Goal: Check status: Check status

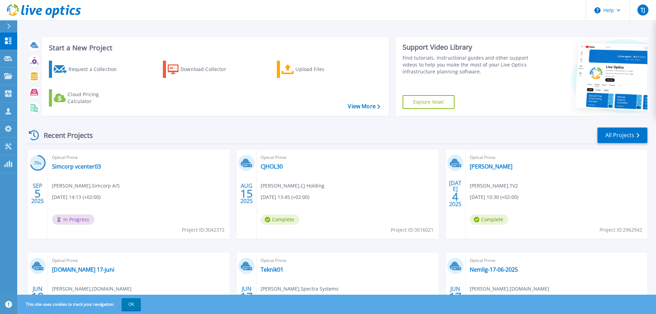
click at [57, 133] on div "Recent Projects" at bounding box center [65, 135] width 76 height 17
click at [72, 133] on div "Recent Projects" at bounding box center [65, 135] width 76 height 17
click at [57, 137] on div "Recent Projects" at bounding box center [65, 135] width 76 height 17
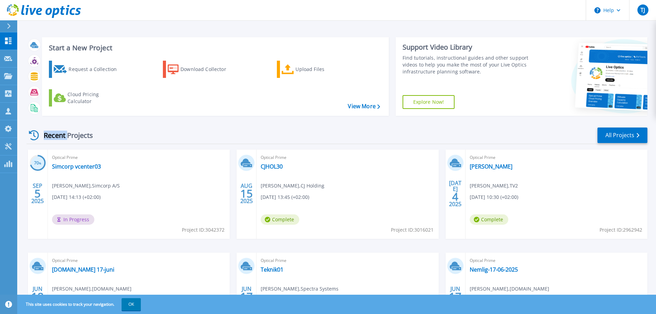
click at [57, 137] on div "Recent Projects" at bounding box center [65, 135] width 76 height 17
click at [74, 137] on div "Recent Projects" at bounding box center [65, 135] width 76 height 17
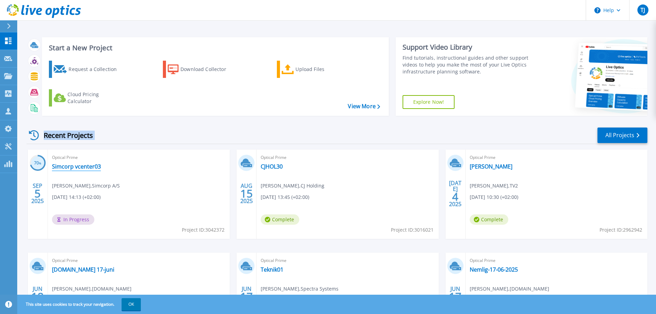
click at [72, 169] on link "Simcorp vcenter03" at bounding box center [76, 166] width 49 height 7
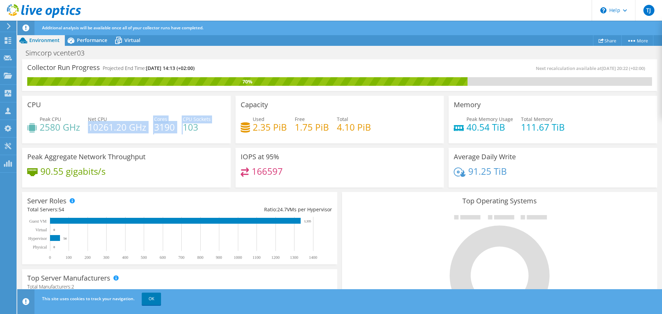
drag, startPoint x: 88, startPoint y: 130, endPoint x: 183, endPoint y: 127, distance: 95.1
click at [183, 127] on div "Peak CPU 2580 GHz Net CPU 10261.20 GHz Cores 3190 CPU Sockets 103" at bounding box center [126, 126] width 198 height 22
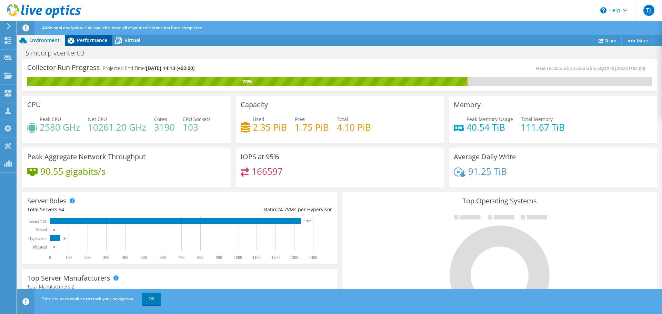
click at [88, 42] on span "Performance" at bounding box center [92, 40] width 30 height 7
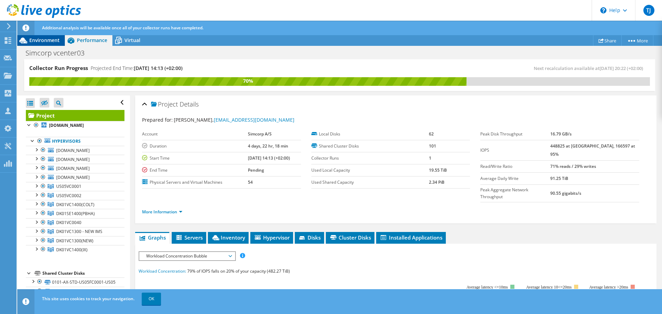
click at [54, 43] on span "Environment" at bounding box center [44, 40] width 30 height 7
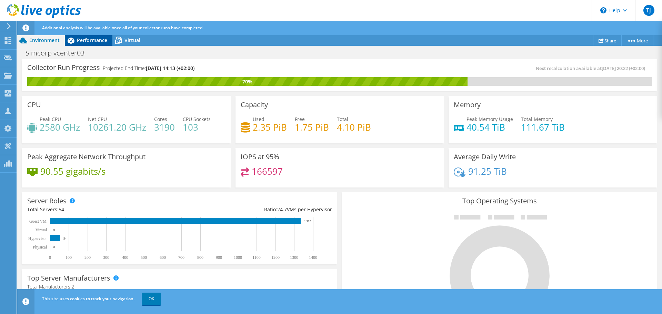
click at [78, 42] on span "Performance" at bounding box center [92, 40] width 30 height 7
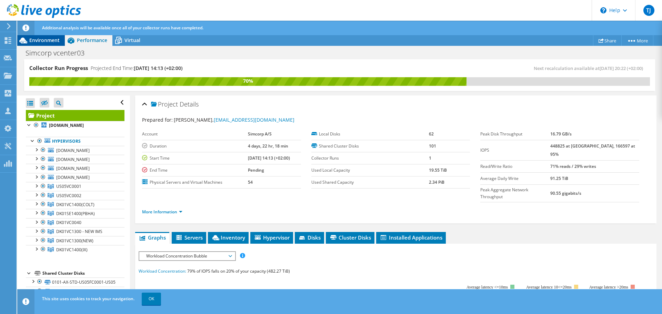
click at [52, 40] on span "Environment" at bounding box center [44, 40] width 30 height 7
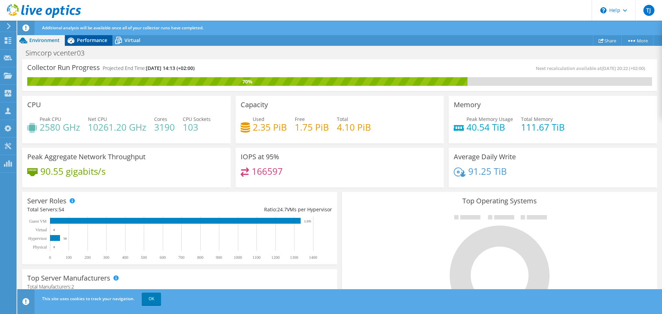
click at [83, 40] on span "Performance" at bounding box center [92, 40] width 30 height 7
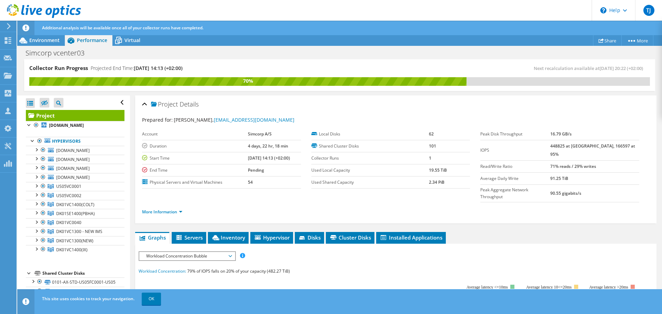
click at [209, 71] on div "Collector Run Progress Projected End Time: [DATE] 14:13 (+02:00)" at bounding box center [184, 70] width 310 height 13
click at [115, 69] on h4 "Projected End Time: [DATE] 14:13 (+02:00)" at bounding box center [137, 68] width 92 height 8
click at [99, 69] on h4 "Projected End Time: [DATE] 14:13 (+02:00)" at bounding box center [137, 68] width 92 height 8
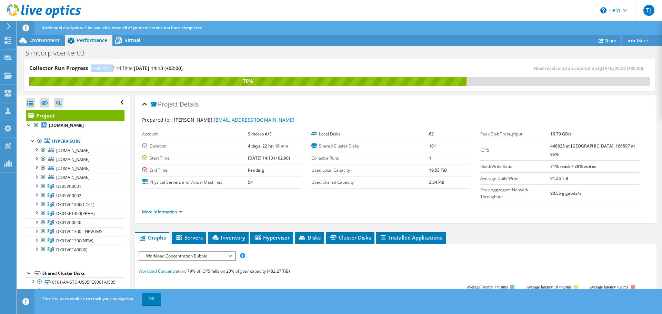
click at [99, 69] on h4 "Projected End Time: [DATE] 14:13 (+02:00)" at bounding box center [137, 68] width 92 height 8
click at [217, 70] on div "Collector Run Progress Projected End Time: [DATE] 14:13 (+02:00)" at bounding box center [184, 70] width 310 height 13
drag, startPoint x: 195, startPoint y: 70, endPoint x: 26, endPoint y: 53, distance: 170.0
click at [26, 53] on div "Project Actions Project Actions Share More Project Details" at bounding box center [339, 181] width 644 height 293
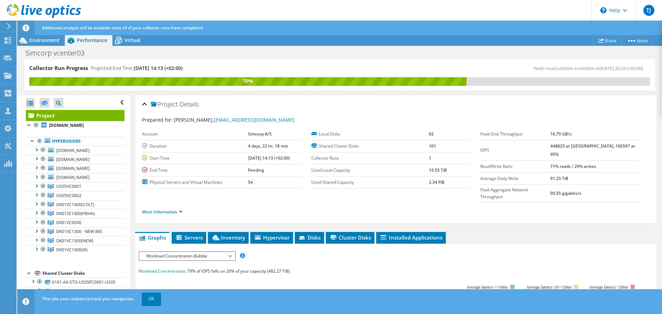
click at [205, 66] on div "Collector Run Progress Projected End Time: [DATE] 14:13 (+02:00)" at bounding box center [184, 70] width 310 height 13
drag, startPoint x: 215, startPoint y: 69, endPoint x: 22, endPoint y: 66, distance: 193.0
click at [22, 66] on div "Collector Run Progress Projected End Time: [DATE] 14:13 (+02:00) Next recalcula…" at bounding box center [339, 78] width 644 height 39
click at [214, 70] on div "Collector Run Progress Projected End Time: [DATE] 14:13 (+02:00)" at bounding box center [184, 70] width 310 height 13
drag, startPoint x: 224, startPoint y: 69, endPoint x: 25, endPoint y: 66, distance: 198.8
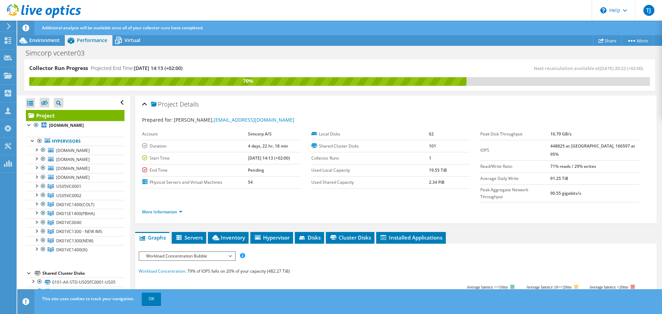
click at [25, 66] on div "Collector Run Progress Projected End Time: [DATE] 14:13 (+02:00) Next recalcula…" at bounding box center [339, 75] width 631 height 32
click at [25, 69] on div "Collector Run Progress Projected End Time: [DATE] 14:13 (+02:00) Next recalcula…" at bounding box center [339, 75] width 631 height 32
drag, startPoint x: 24, startPoint y: 68, endPoint x: 231, endPoint y: 69, distance: 206.7
click at [231, 69] on div "Collector Run Progress Projected End Time: [DATE] 14:13 (+02:00) Next recalcula…" at bounding box center [339, 78] width 644 height 39
